Goal: Task Accomplishment & Management: Use online tool/utility

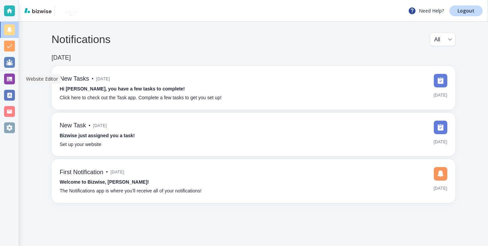
click at [11, 83] on div at bounding box center [9, 79] width 11 height 11
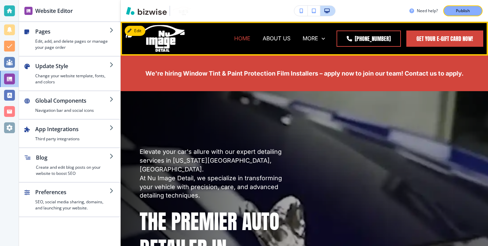
click at [250, 38] on p "HOME" at bounding box center [242, 39] width 16 height 8
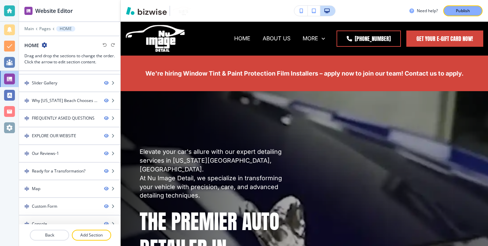
scroll to position [129, 0]
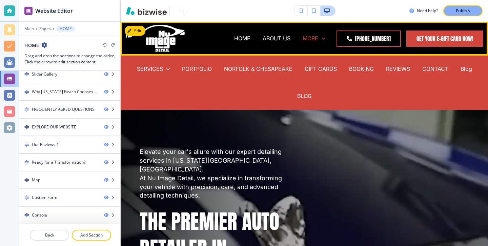
click at [326, 40] on icon at bounding box center [323, 38] width 7 height 7
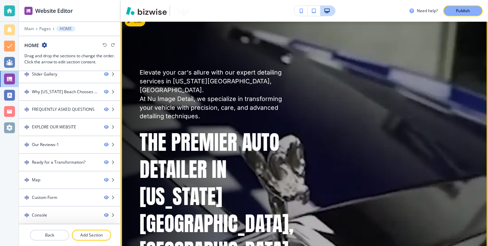
scroll to position [0, 0]
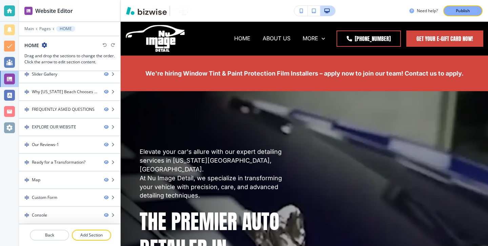
click at [46, 47] on icon "button" at bounding box center [44, 44] width 5 height 5
click at [54, 55] on p "Edit Page Settings" at bounding box center [63, 57] width 35 height 6
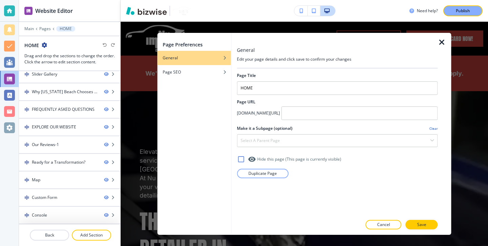
click at [440, 46] on icon "button" at bounding box center [442, 42] width 8 height 8
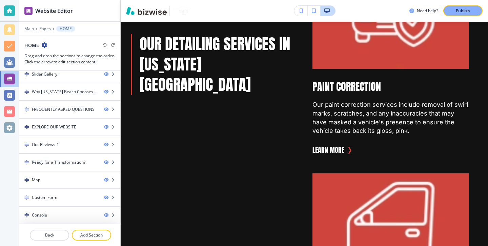
scroll to position [1053, 0]
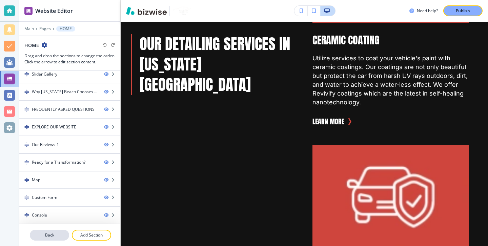
click at [56, 232] on button "Back" at bounding box center [49, 235] width 39 height 11
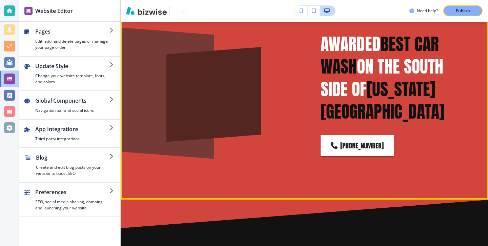
scroll to position [0, 0]
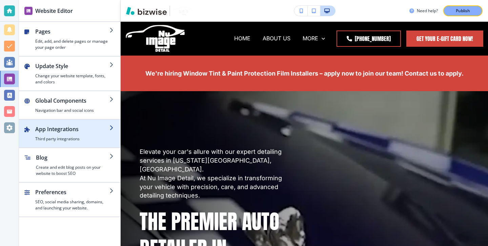
click at [92, 138] on h4 "Third party integrations" at bounding box center [72, 139] width 74 height 6
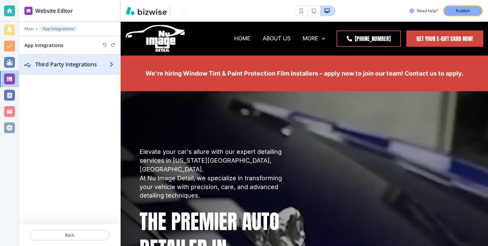
click at [82, 68] on div "button" at bounding box center [69, 70] width 101 height 5
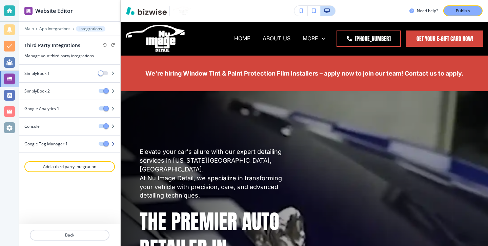
click at [47, 143] on h4 "Google Tag Manager 1" at bounding box center [45, 144] width 43 height 6
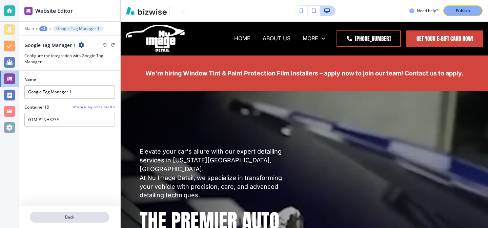
click at [52, 215] on p "Back" at bounding box center [70, 218] width 78 height 6
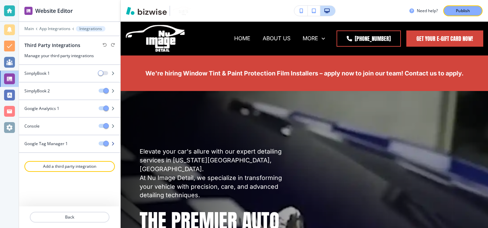
click at [74, 144] on div "Google Tag Manager 1" at bounding box center [56, 144] width 74 height 6
